Goal: Task Accomplishment & Management: Complete application form

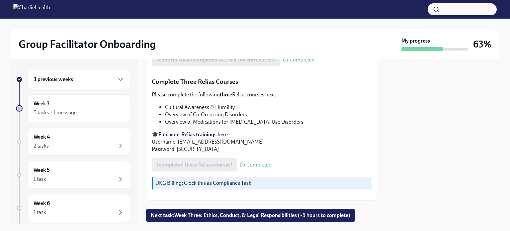
scroll to position [556, 0]
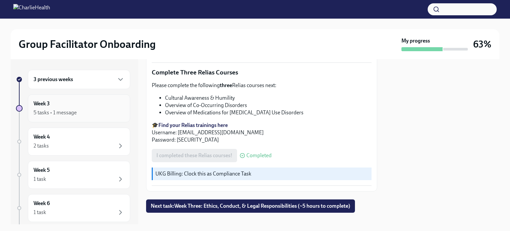
click at [69, 107] on div "Week 3 5 tasks • 1 message" at bounding box center [79, 108] width 91 height 17
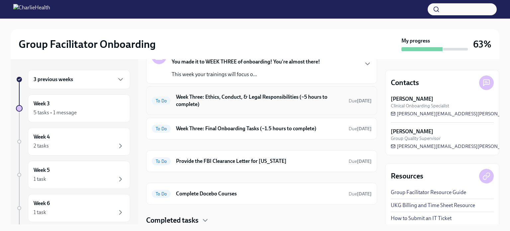
scroll to position [46, 0]
click at [201, 191] on h6 "Complete Docebo Courses" at bounding box center [259, 193] width 167 height 7
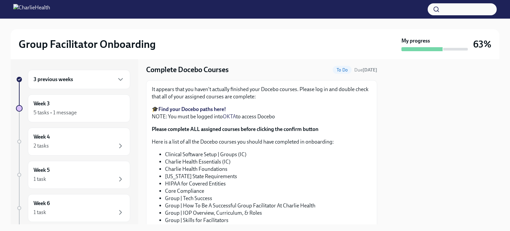
scroll to position [118, 0]
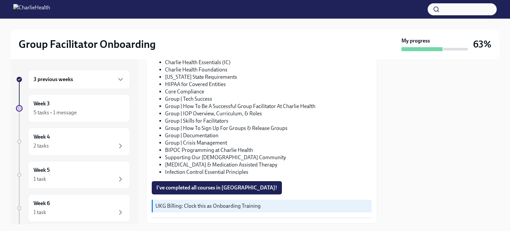
click at [201, 191] on button "I've completed all courses in [GEOGRAPHIC_DATA]!" at bounding box center [217, 187] width 130 height 13
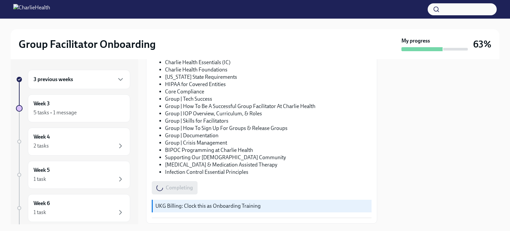
scroll to position [159, 0]
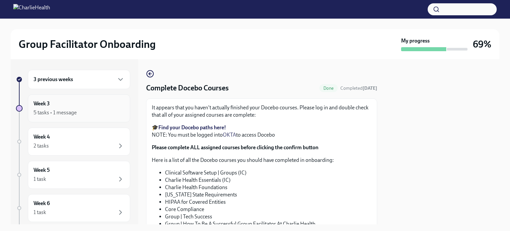
click at [82, 98] on div "Week 3 5 tasks • 1 message" at bounding box center [79, 108] width 102 height 28
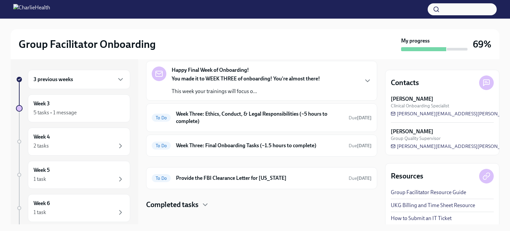
scroll to position [31, 0]
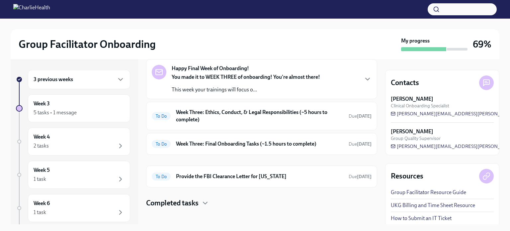
click at [229, 114] on h6 "Week Three: Ethics, Conduct, & Legal Responsibilities (~5 hours to complete)" at bounding box center [259, 116] width 167 height 15
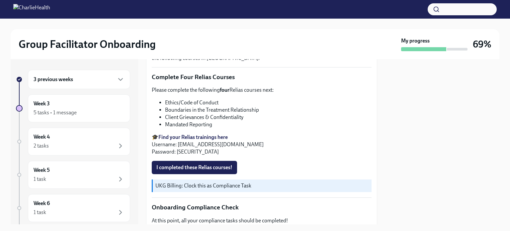
scroll to position [274, 0]
click at [489, 121] on div at bounding box center [442, 141] width 114 height 165
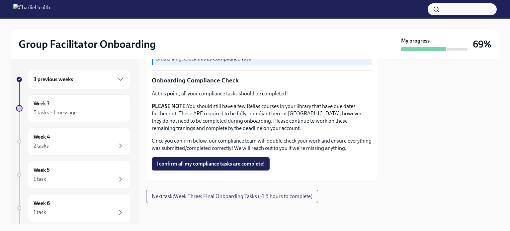
scroll to position [403, 0]
